Goal: Transaction & Acquisition: Subscribe to service/newsletter

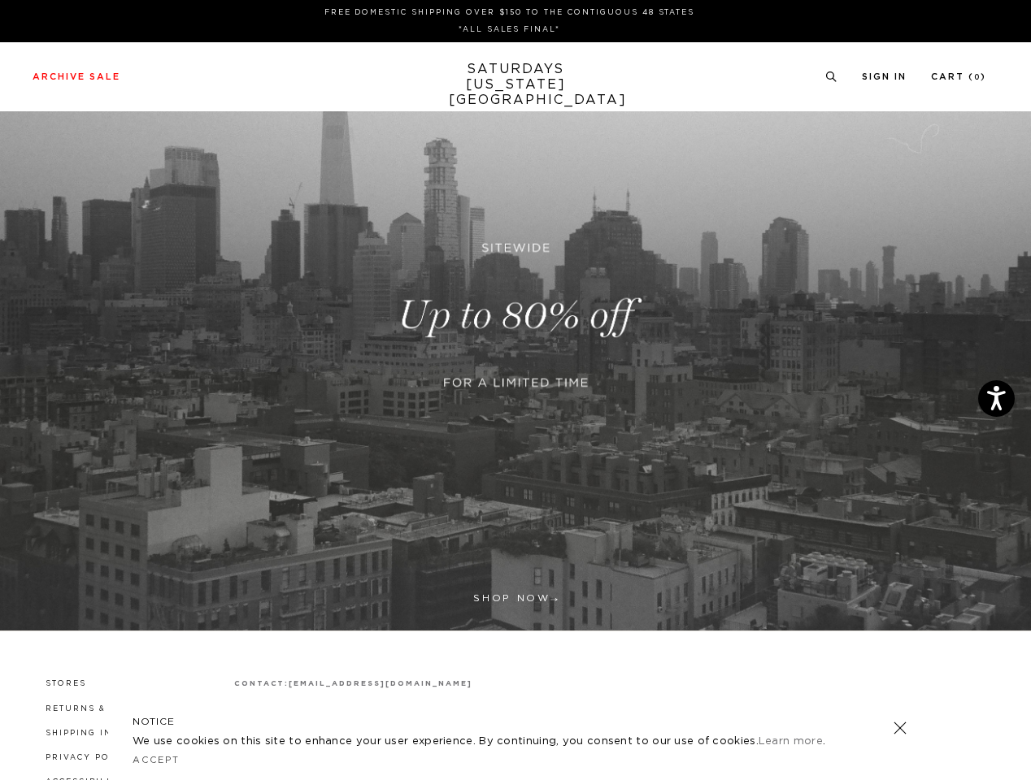
click at [691, 358] on link at bounding box center [691, 357] width 15 height 15
click at [829, 77] on icon at bounding box center [831, 77] width 12 height 11
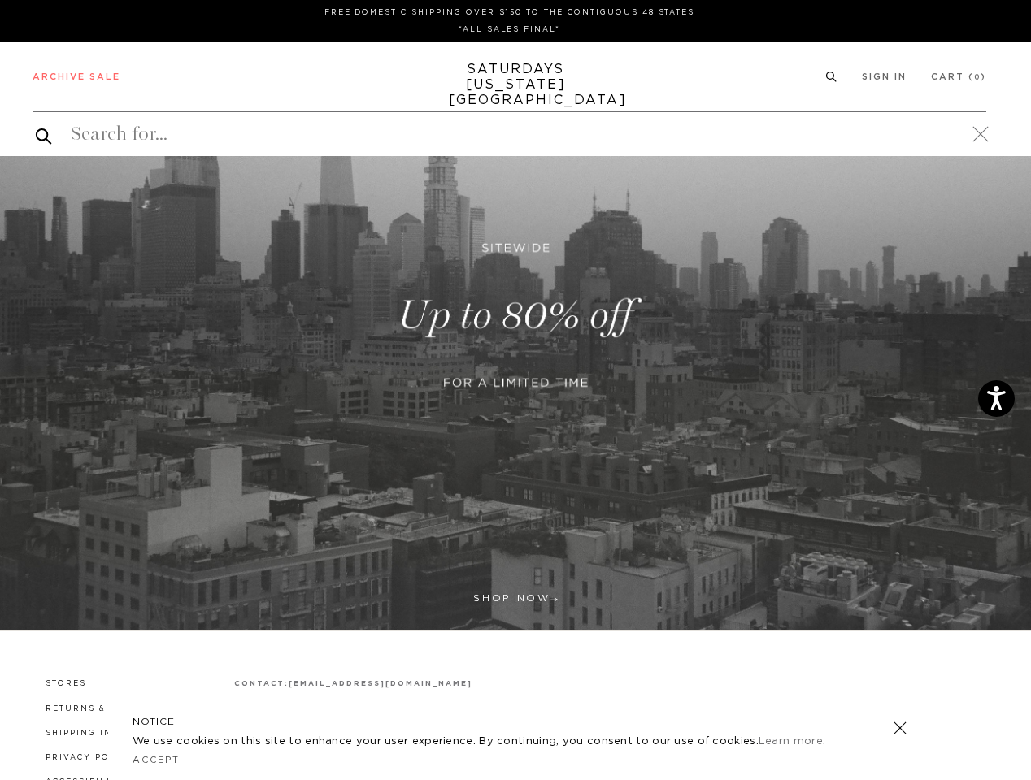
click at [900, 728] on link at bounding box center [899, 728] width 23 height 23
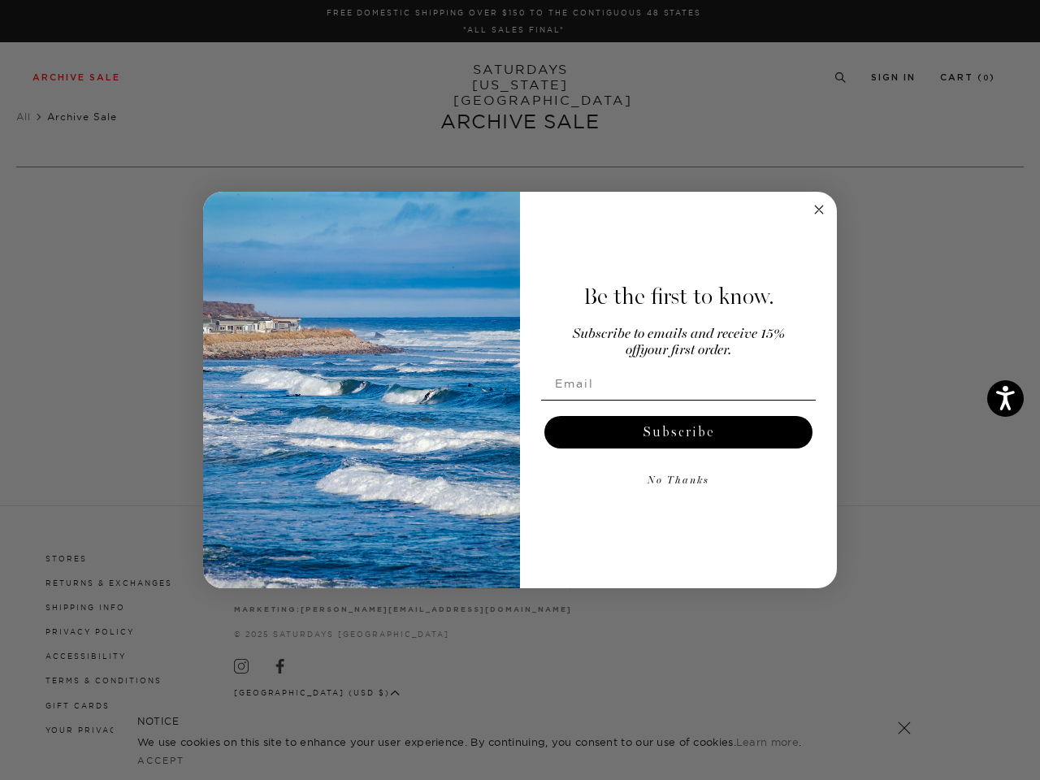
click at [819, 210] on icon "Close dialog" at bounding box center [819, 210] width 8 height 8
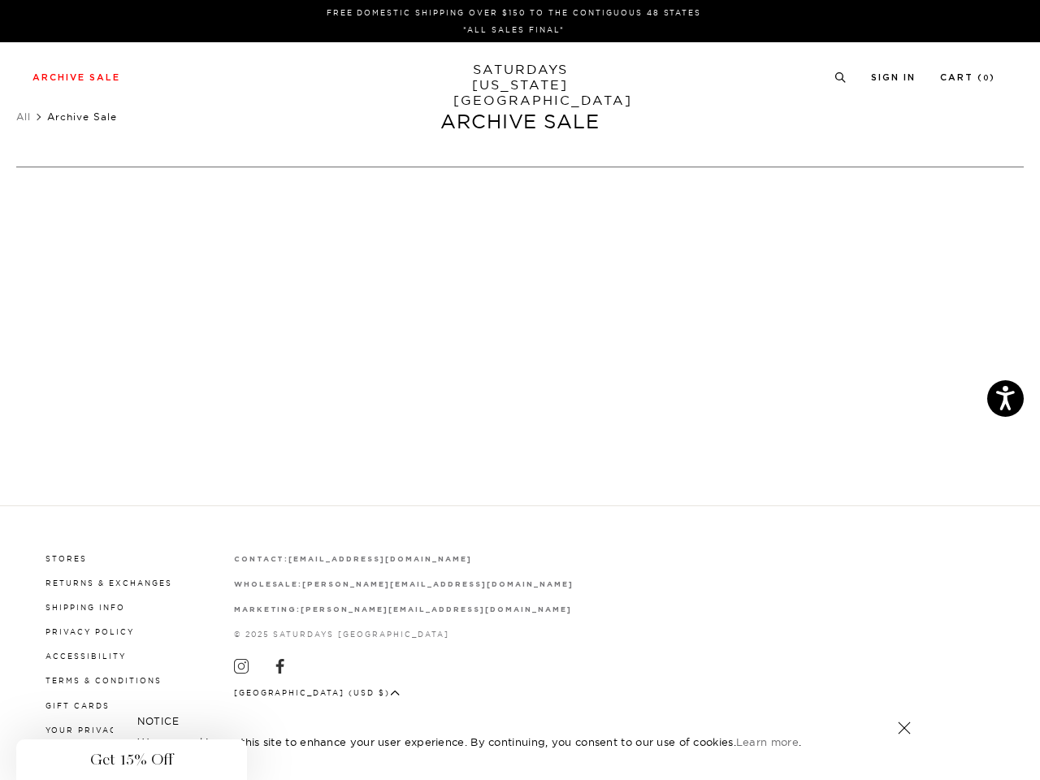
click at [679, 456] on button "Subscribe" at bounding box center [679, 472] width 268 height 33
click at [679, 497] on div "No Thanks" at bounding box center [678, 521] width 284 height 49
